Goal: Task Accomplishment & Management: Manage account settings

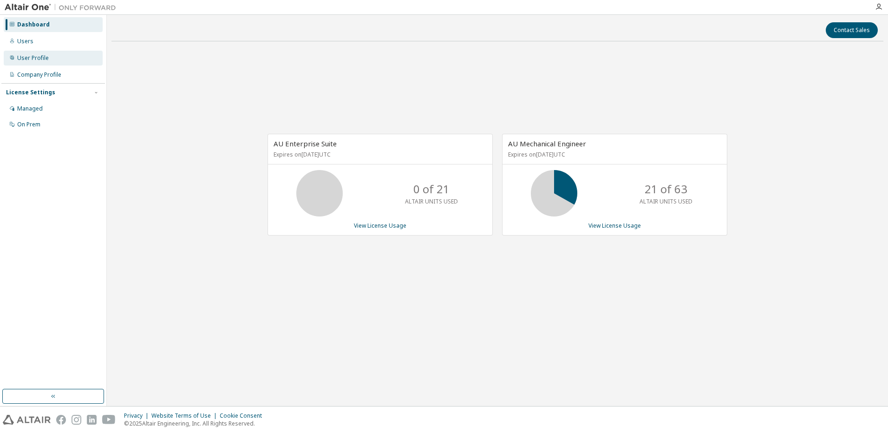
click at [43, 62] on div "User Profile" at bounding box center [53, 58] width 99 height 15
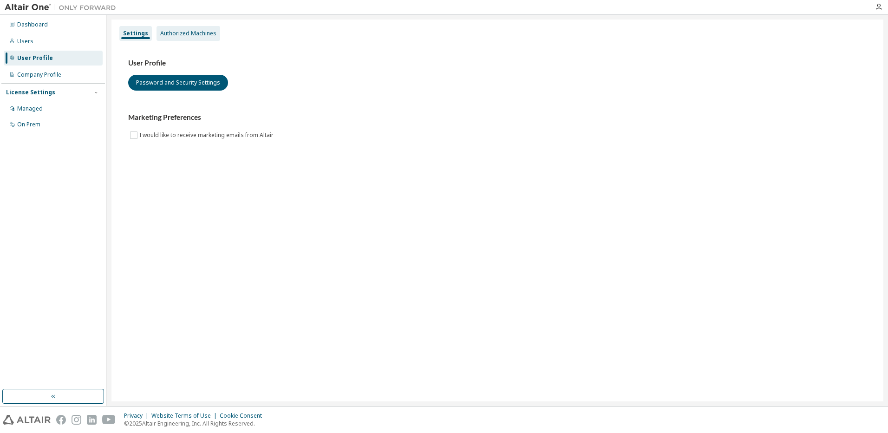
click at [178, 36] on div "Authorized Machines" at bounding box center [188, 33] width 56 height 7
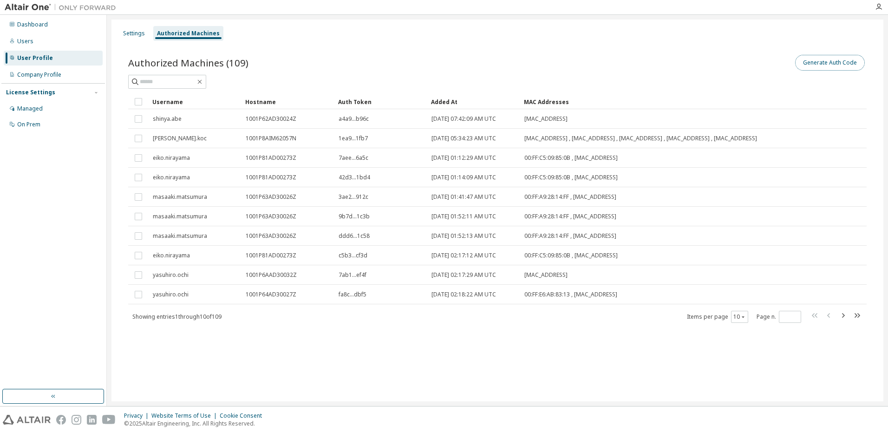
click at [826, 65] on button "Generate Auth Code" at bounding box center [830, 63] width 70 height 16
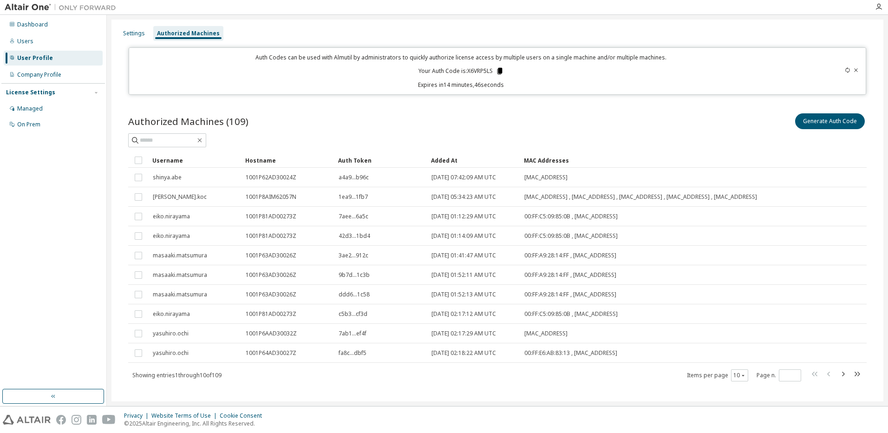
click at [499, 72] on icon at bounding box center [499, 71] width 5 height 7
